Goal: Task Accomplishment & Management: Use online tool/utility

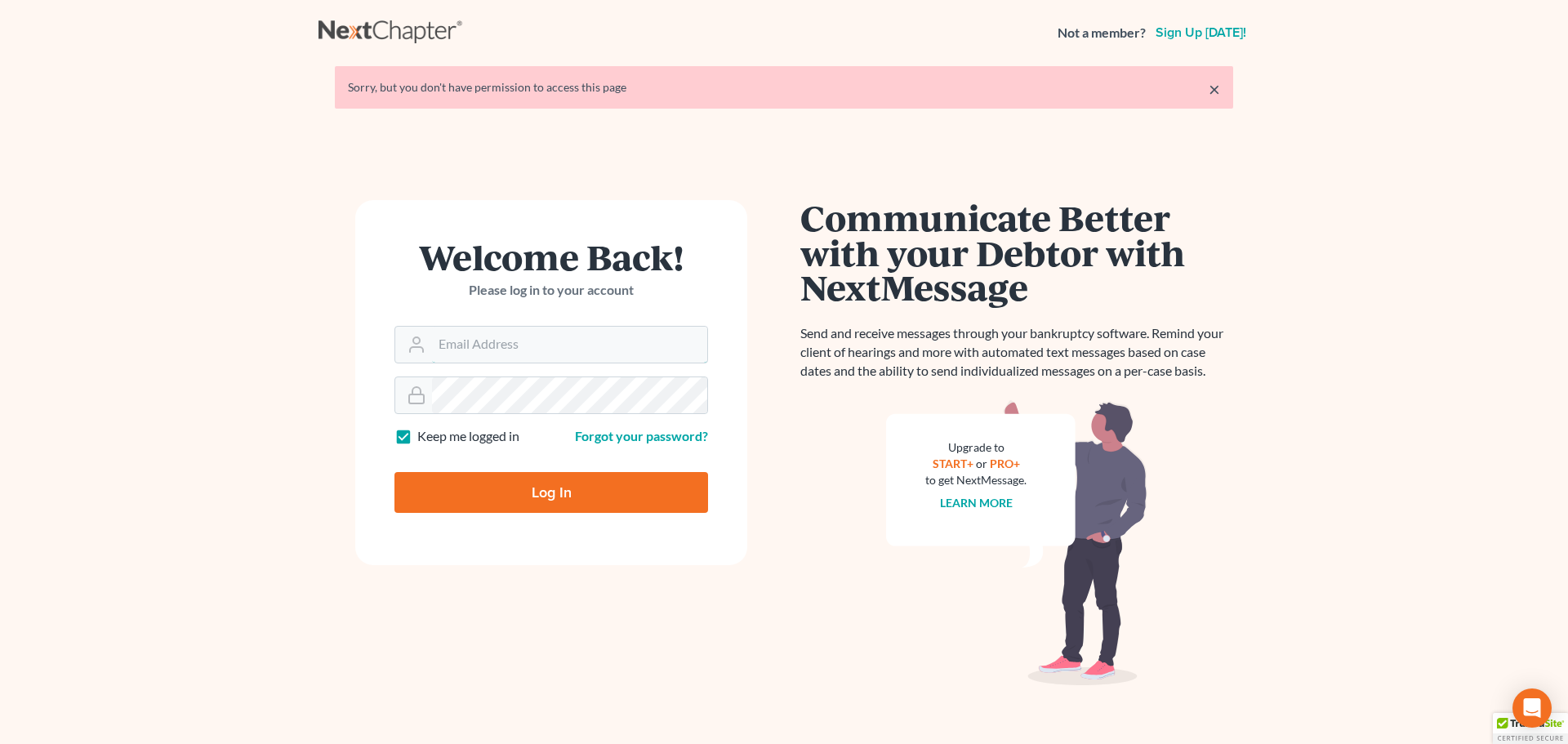
type input "[EMAIL_ADDRESS][DOMAIN_NAME]"
click at [528, 485] on input "Log In" at bounding box center [550, 493] width 313 height 41
type input "Thinking..."
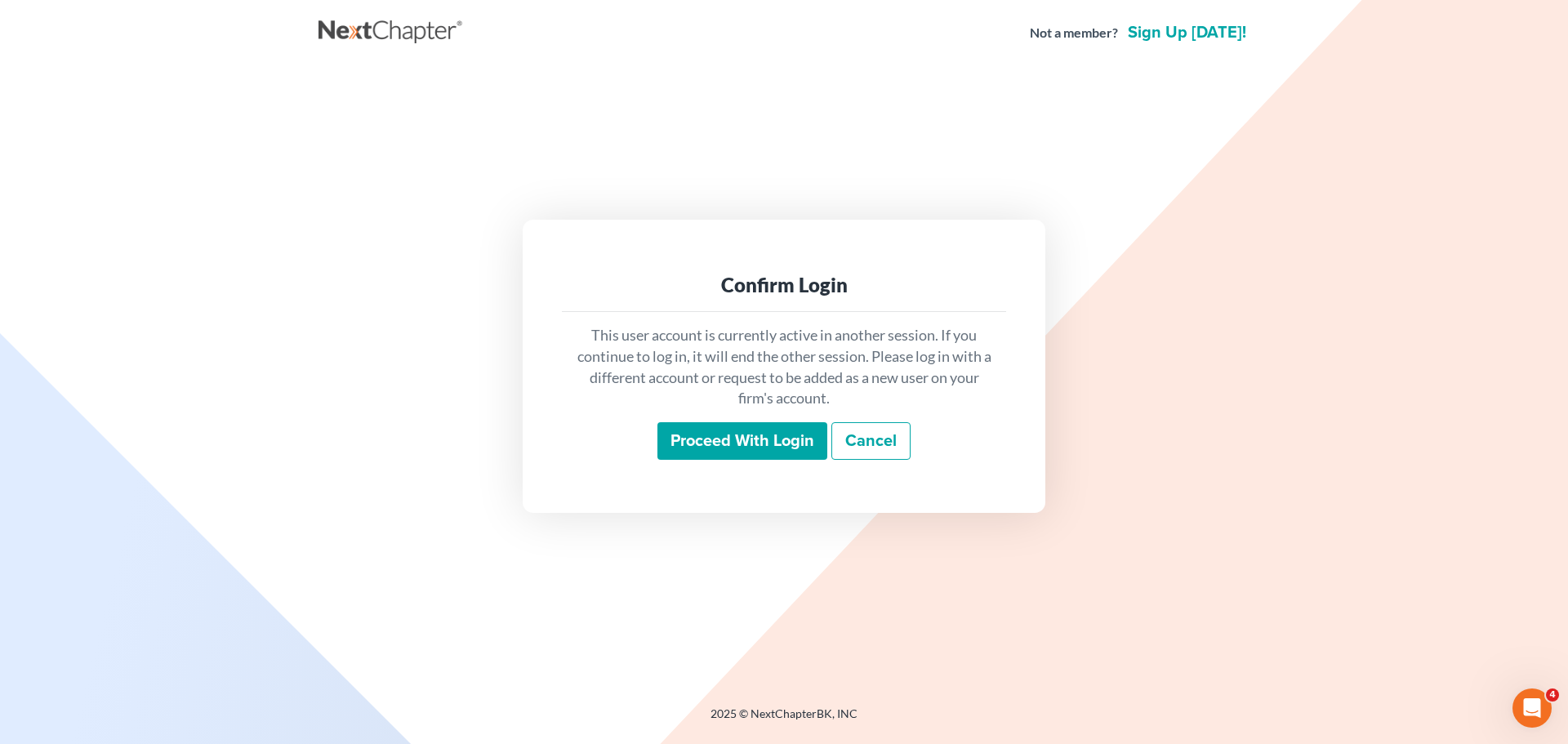
click at [714, 447] on input "Proceed with login" at bounding box center [742, 441] width 170 height 37
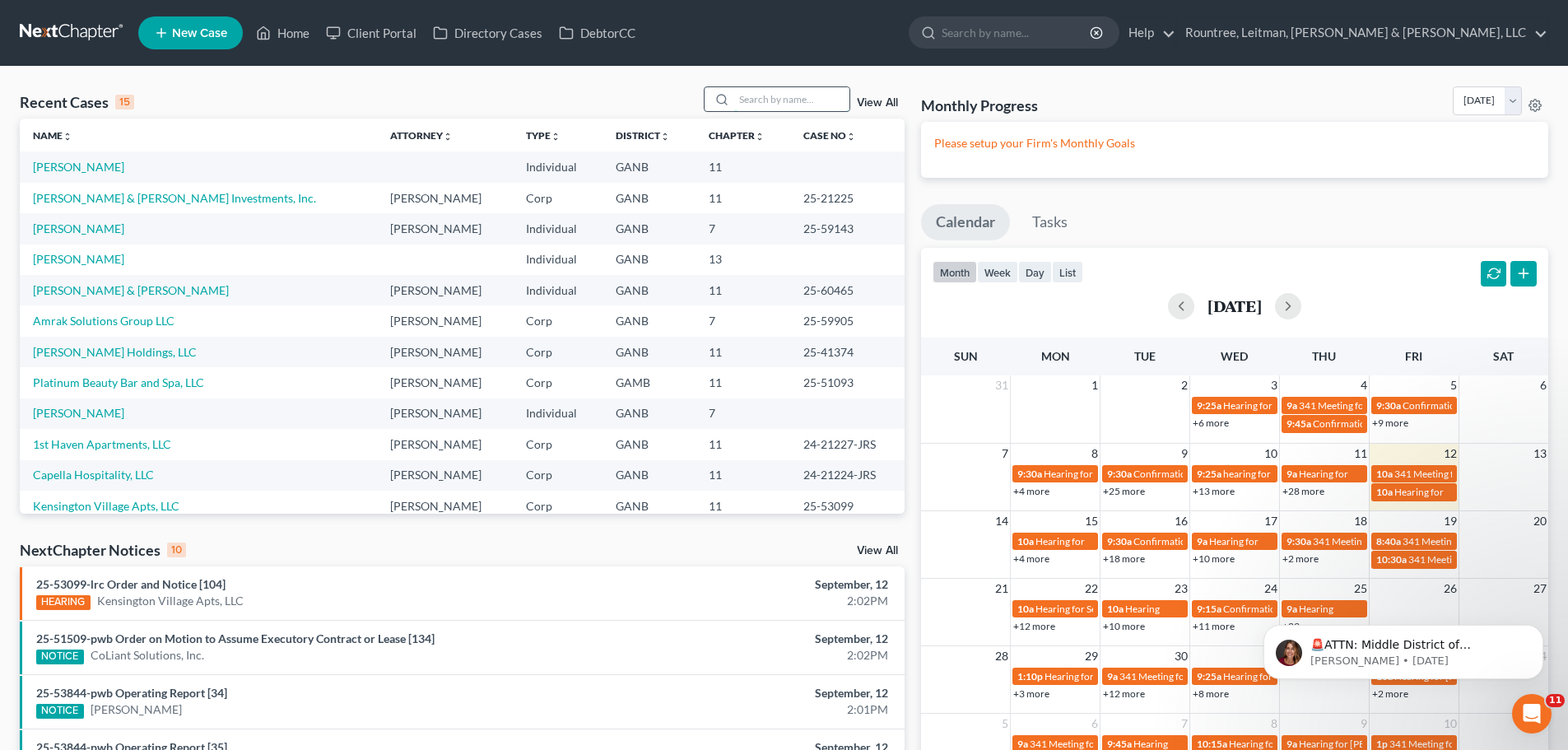
click at [785, 100] on input "search" at bounding box center [792, 99] width 115 height 24
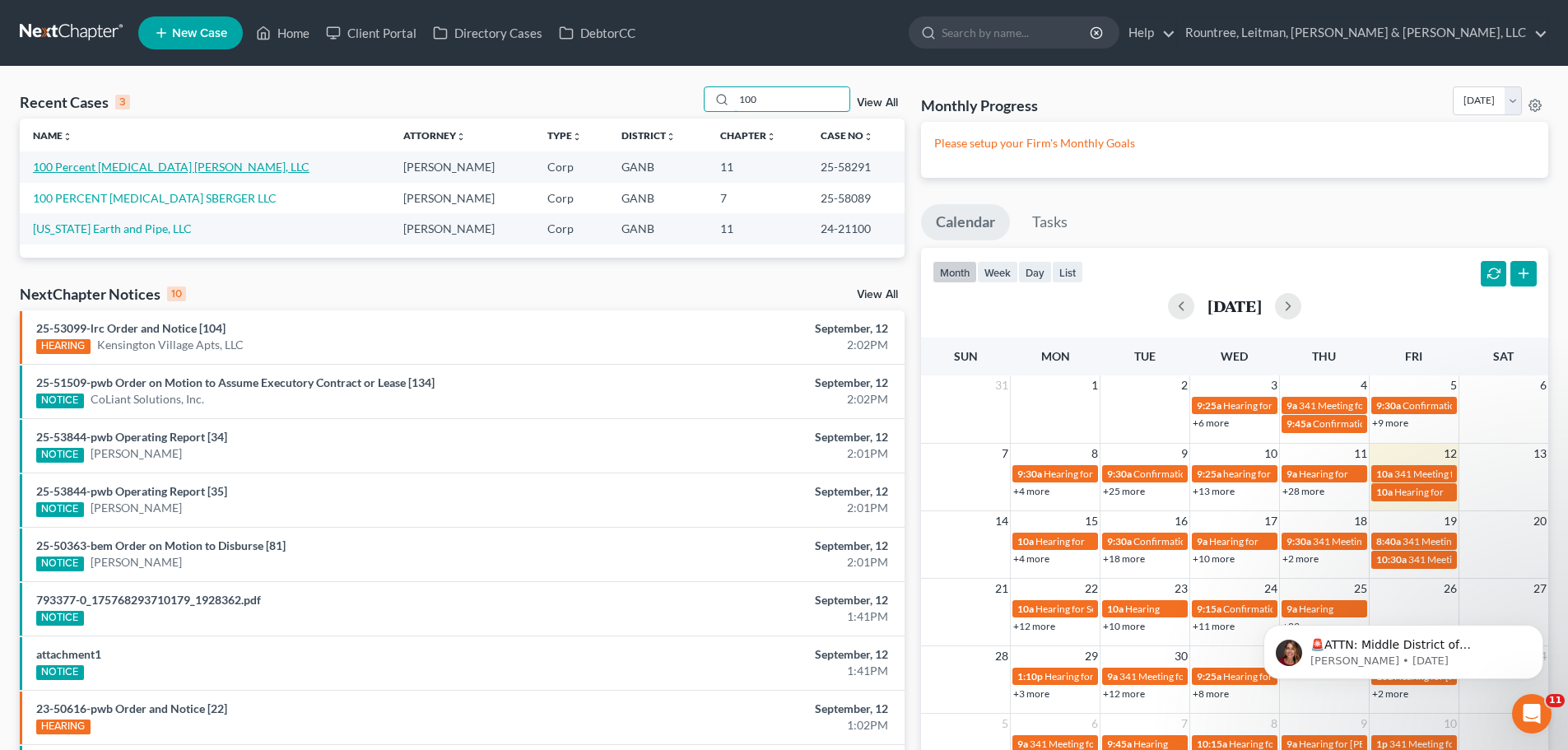
type input "100"
click at [77, 170] on link "100 Percent Chiropractic Foster, LLC" at bounding box center [171, 166] width 276 height 14
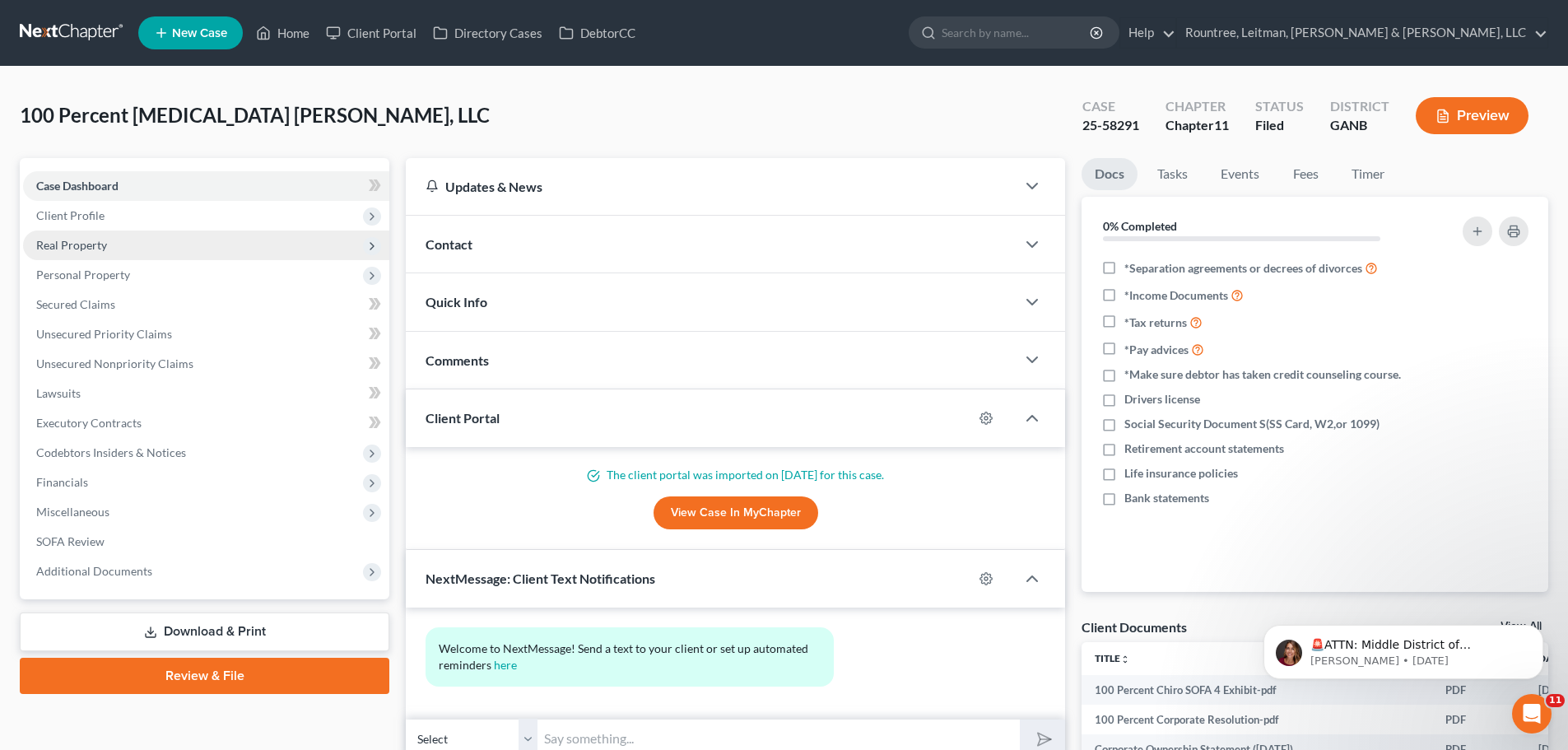
click at [84, 251] on span "Real Property" at bounding box center [71, 245] width 71 height 14
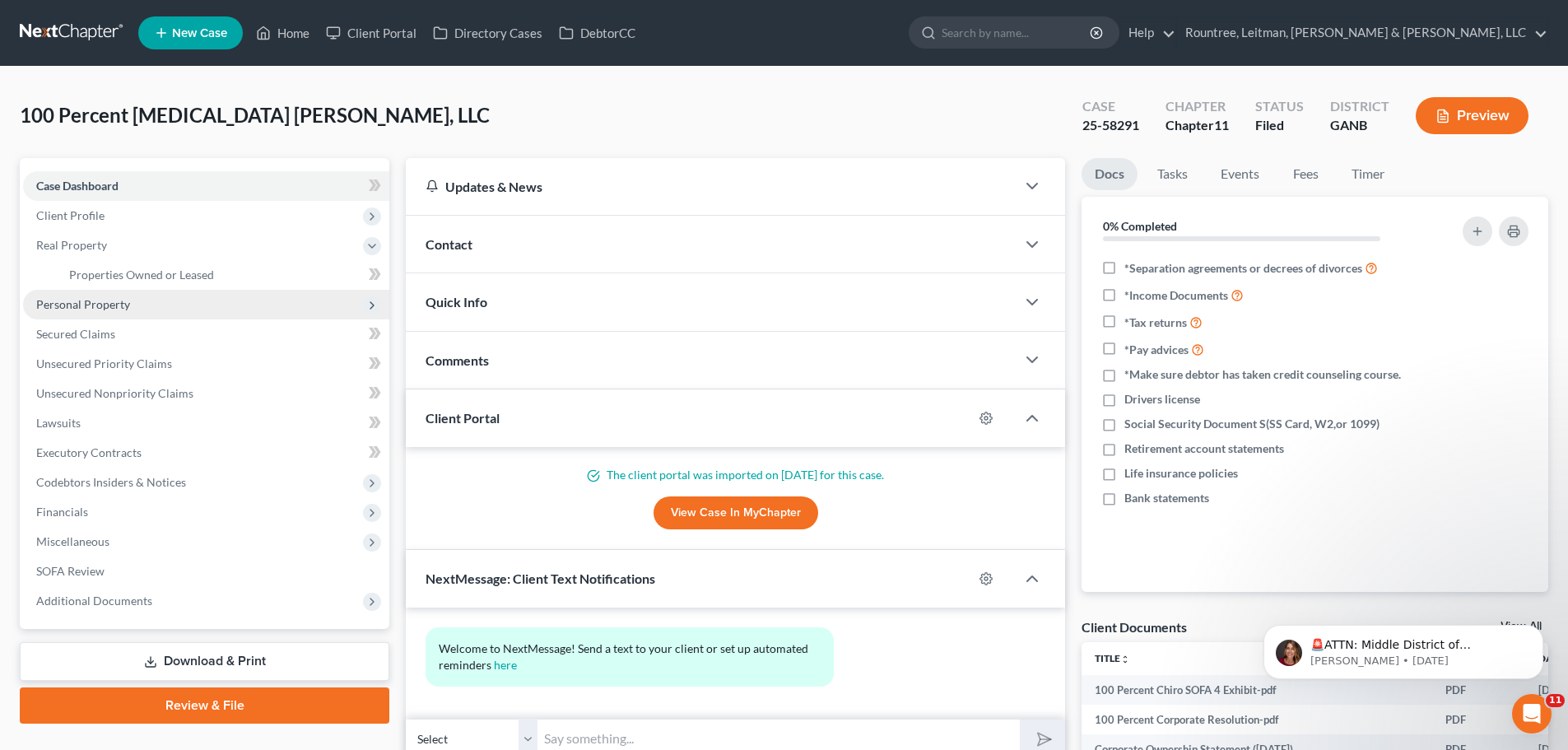
click at [87, 297] on span "Personal Property" at bounding box center [82, 304] width 94 height 14
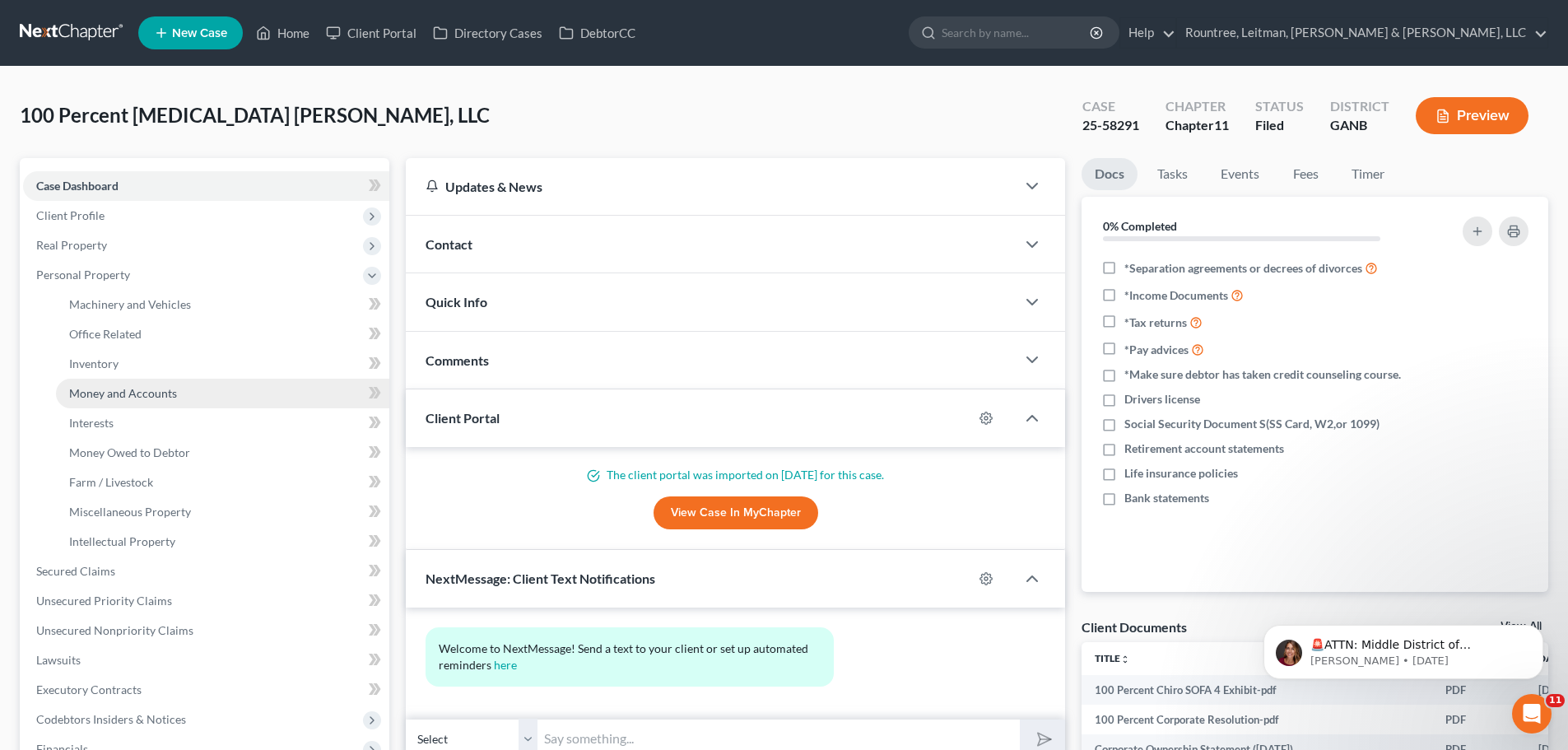
click at [111, 402] on link "Money and Accounts" at bounding box center [223, 393] width 334 height 30
